Goal: Check status: Check status

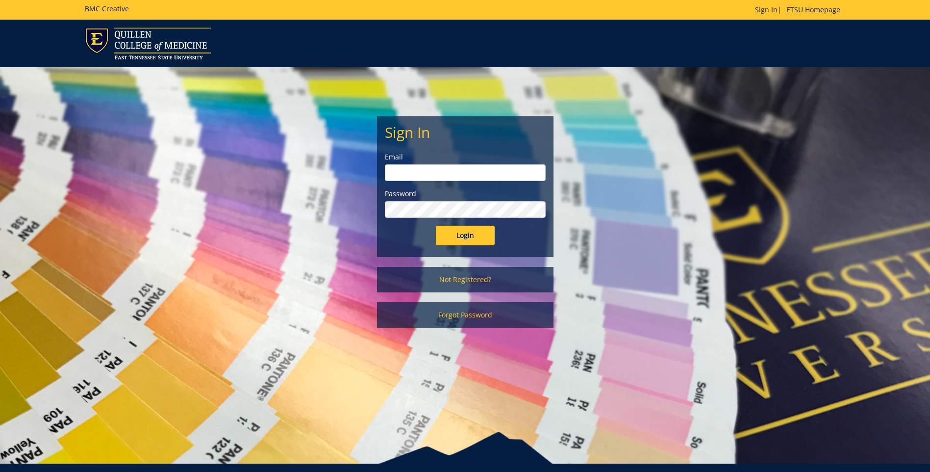
type input "[EMAIL_ADDRESS][DOMAIN_NAME]"
click at [464, 236] on input "Login" at bounding box center [465, 235] width 59 height 20
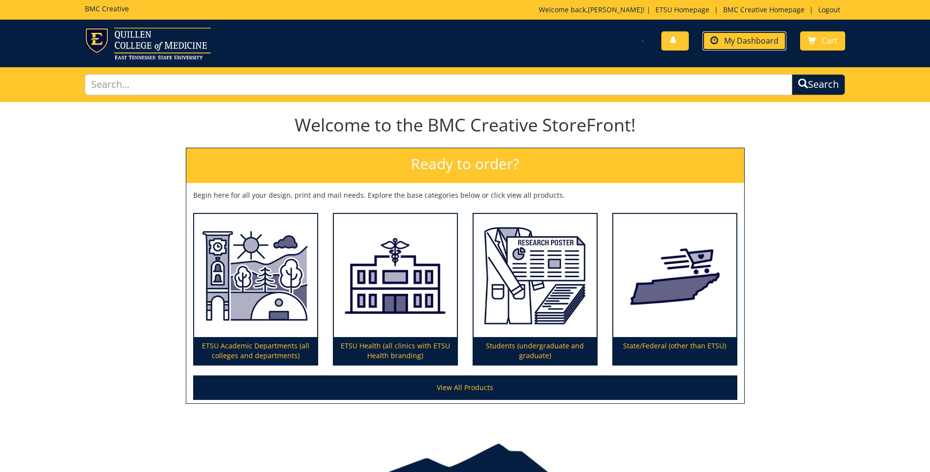
click at [746, 43] on span "My Dashboard" at bounding box center [751, 40] width 54 height 11
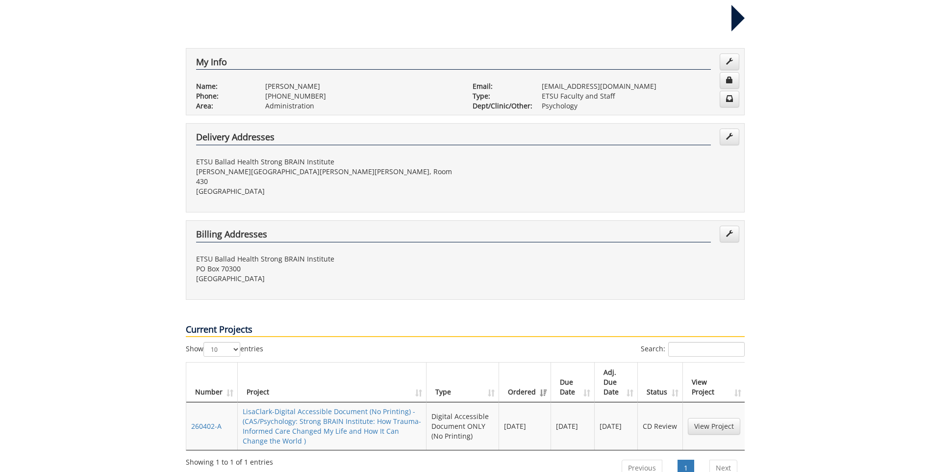
scroll to position [245, 0]
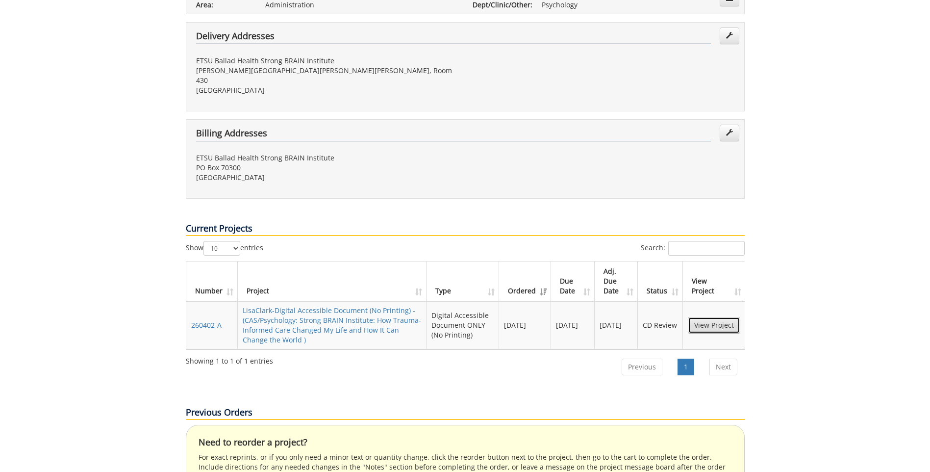
click at [714, 317] on link "View Project" at bounding box center [714, 325] width 52 height 17
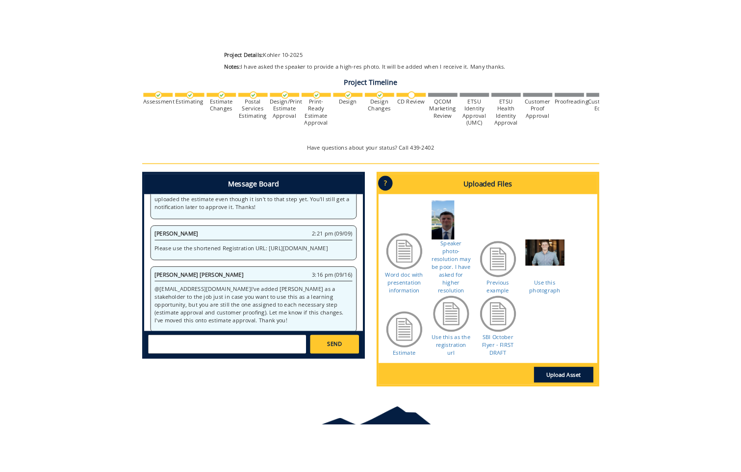
scroll to position [245, 0]
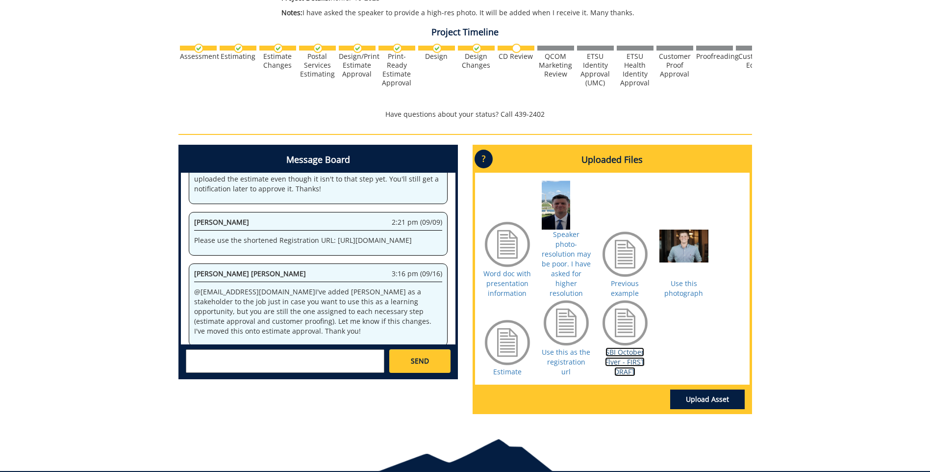
click at [619, 353] on link "SBI October Flyer - FIRST DRAFT" at bounding box center [625, 361] width 40 height 29
click at [630, 347] on link "SBI October Flyer - FIRST DRAFT" at bounding box center [625, 361] width 40 height 29
